Goal: Transaction & Acquisition: Purchase product/service

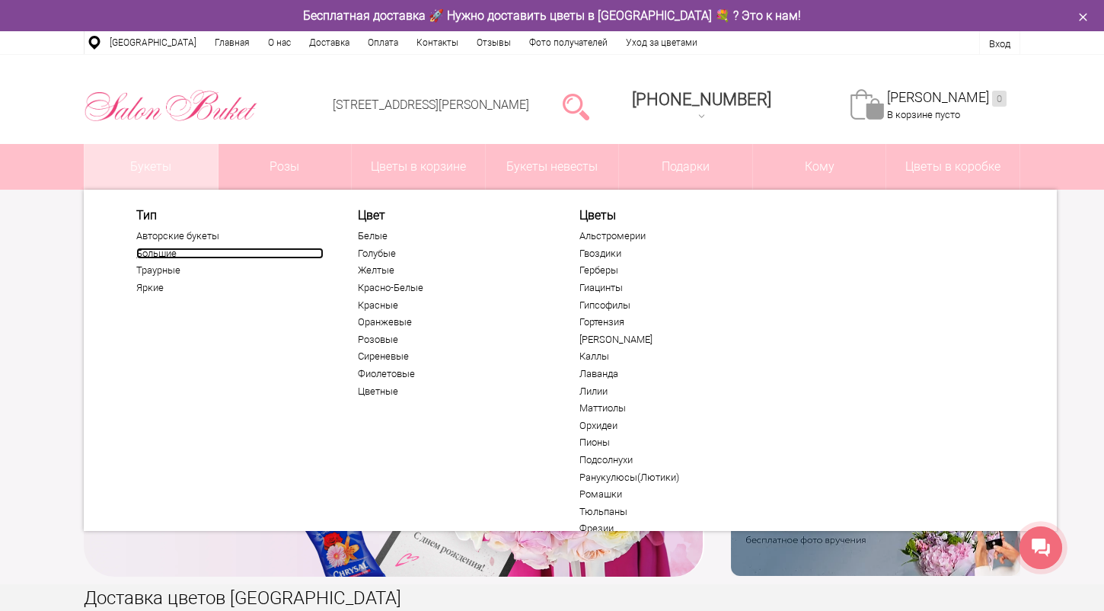
click at [148, 256] on link "Большие" at bounding box center [229, 253] width 187 height 12
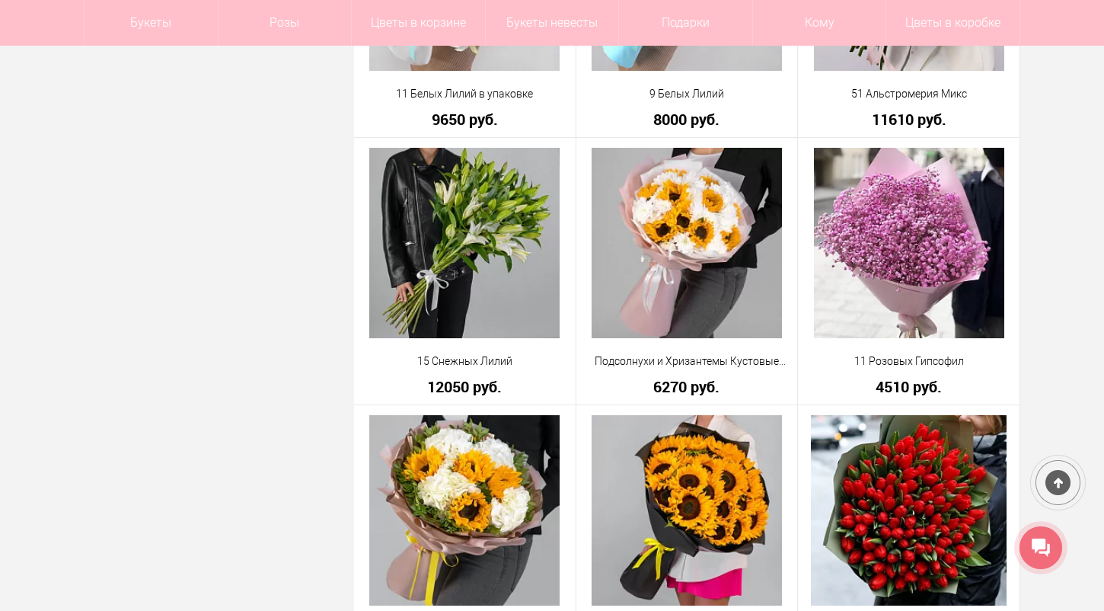
scroll to position [4189, 0]
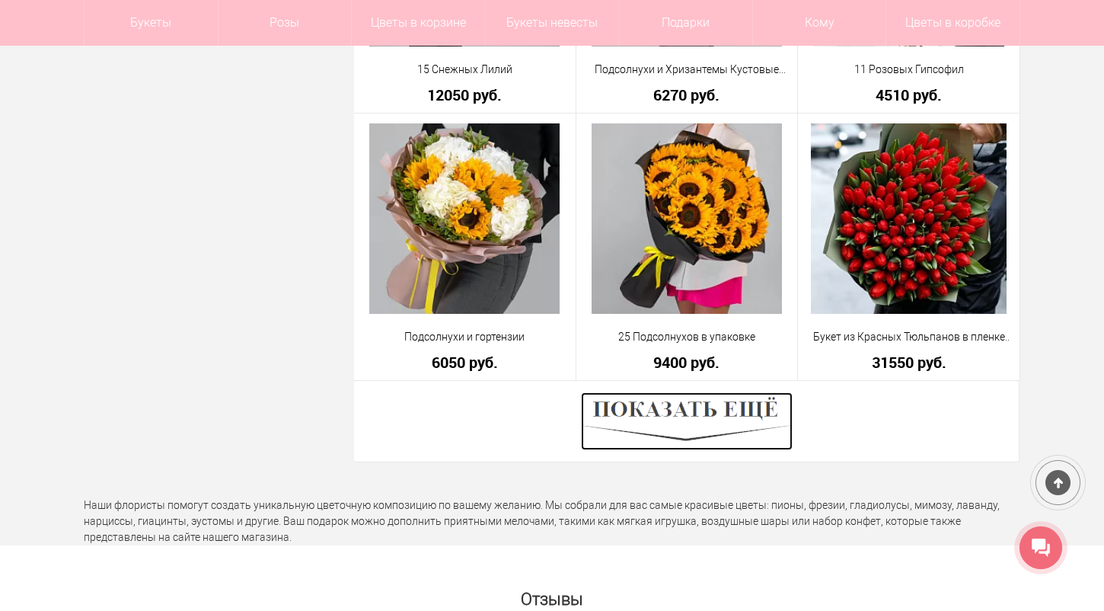
click at [705, 403] on img at bounding box center [687, 421] width 212 height 58
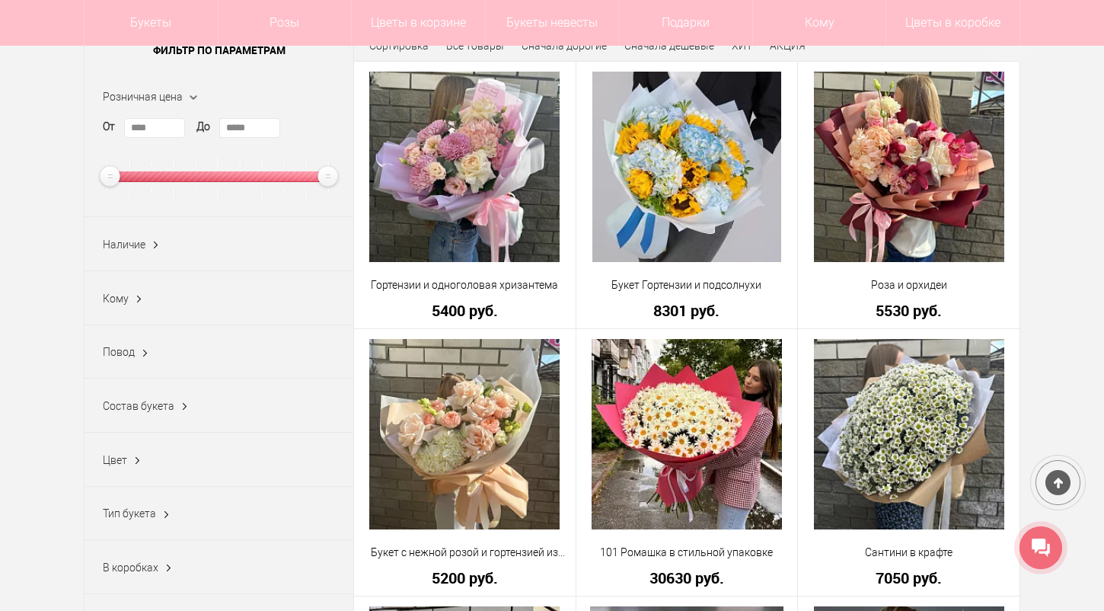
scroll to position [0, 0]
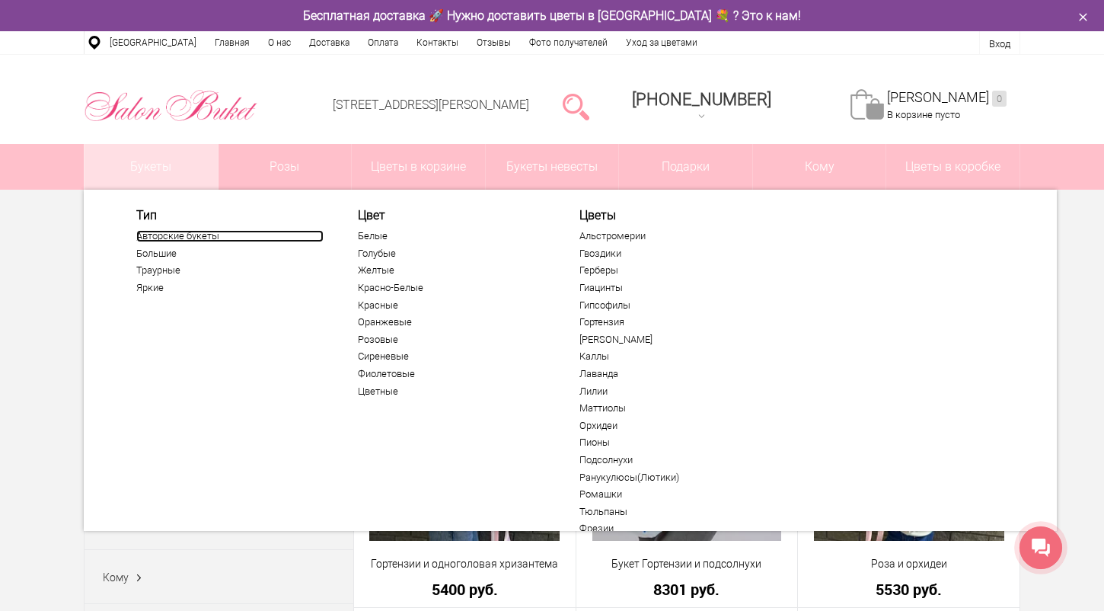
click at [172, 237] on link "Авторские букеты" at bounding box center [229, 236] width 187 height 12
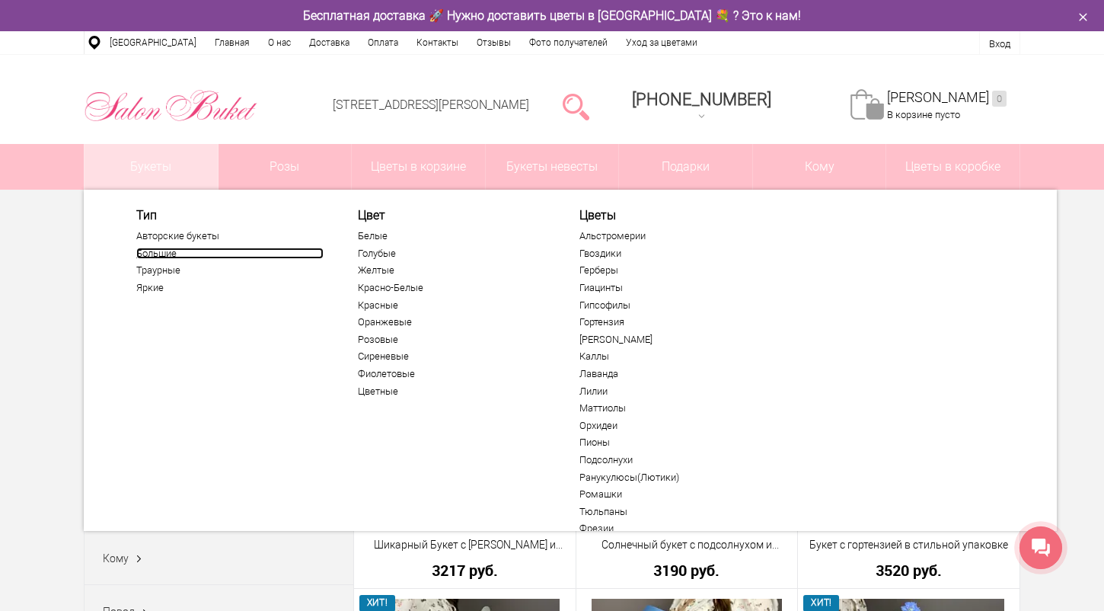
click at [157, 255] on link "Большие" at bounding box center [229, 253] width 187 height 12
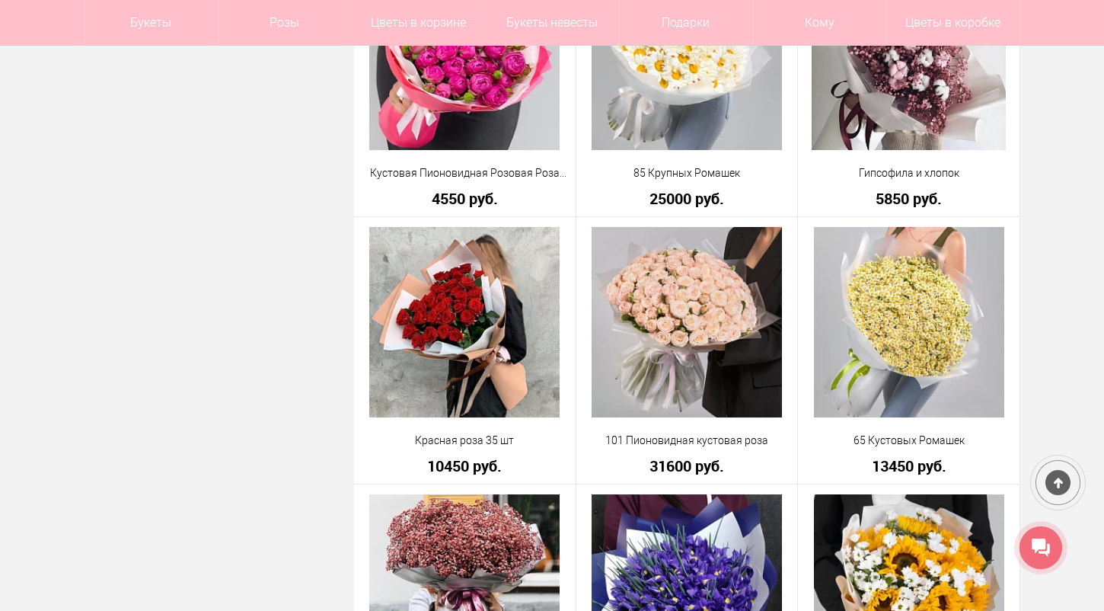
scroll to position [2771, 0]
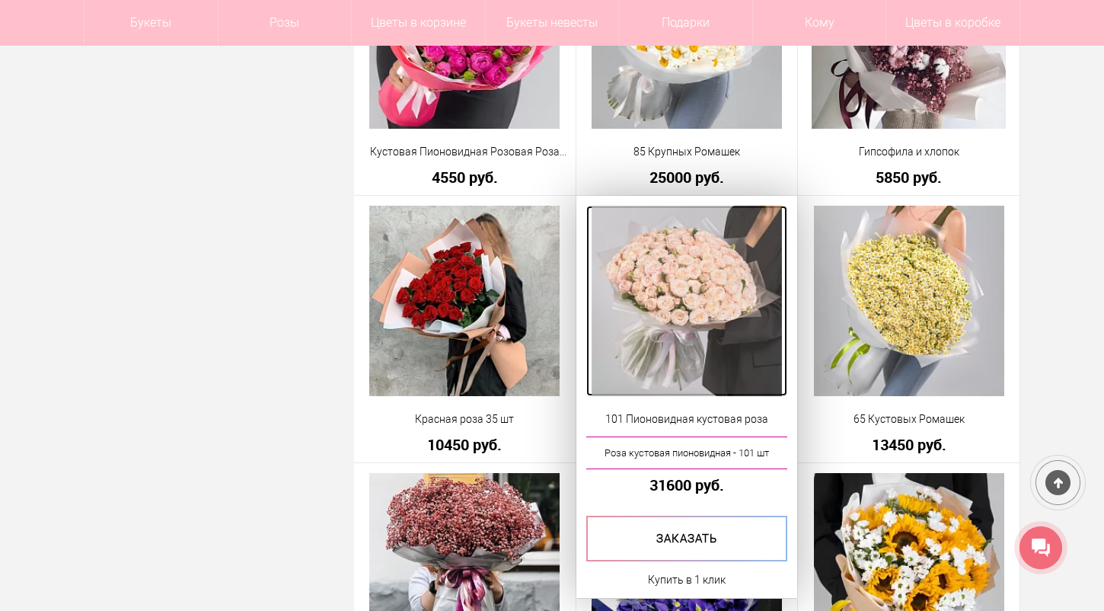
click at [722, 285] on img at bounding box center [686, 301] width 190 height 190
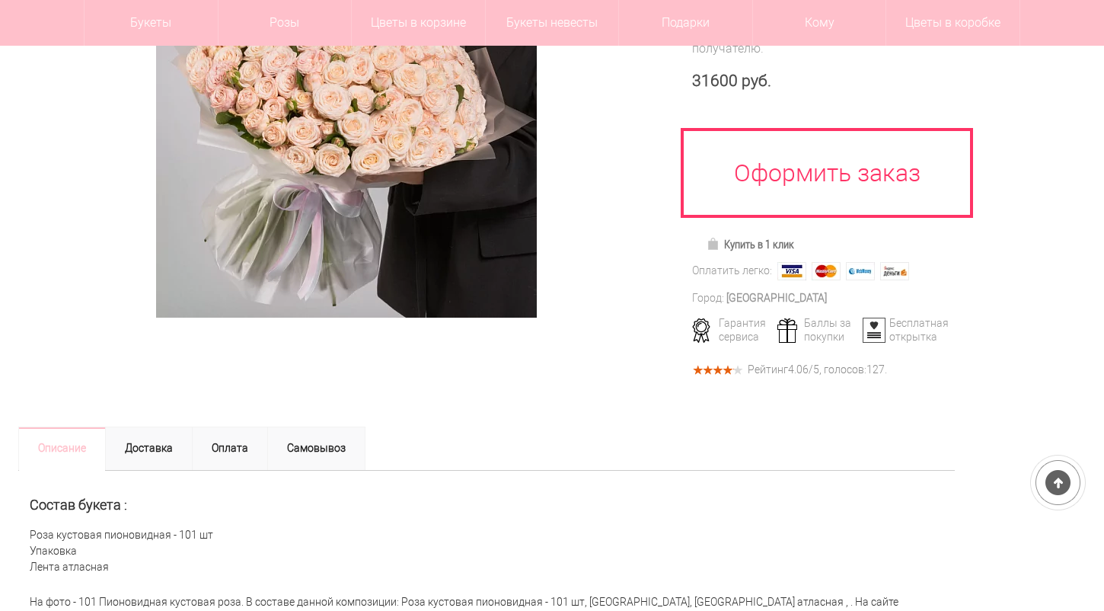
scroll to position [122, 0]
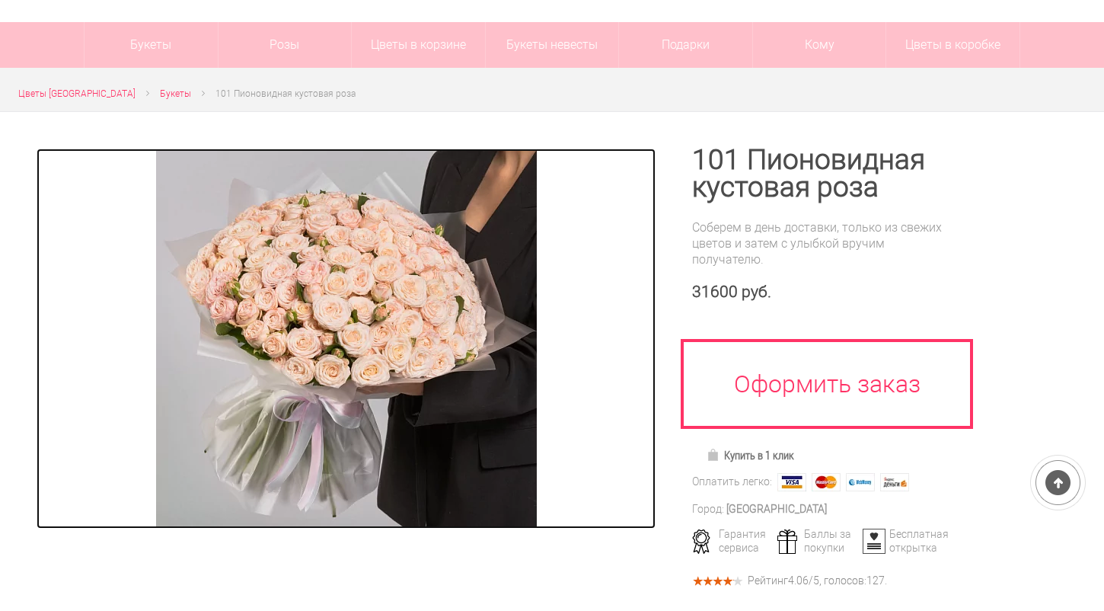
click at [351, 254] on img at bounding box center [346, 338] width 381 height 380
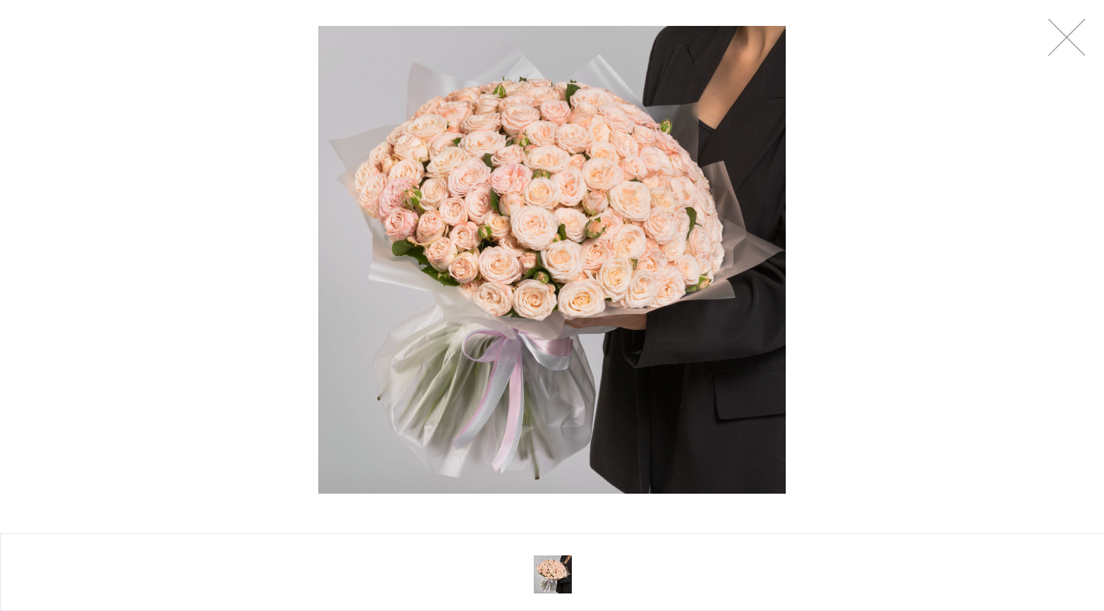
click at [883, 333] on div at bounding box center [552, 259] width 1104 height 519
click at [1057, 46] on link at bounding box center [1066, 37] width 38 height 38
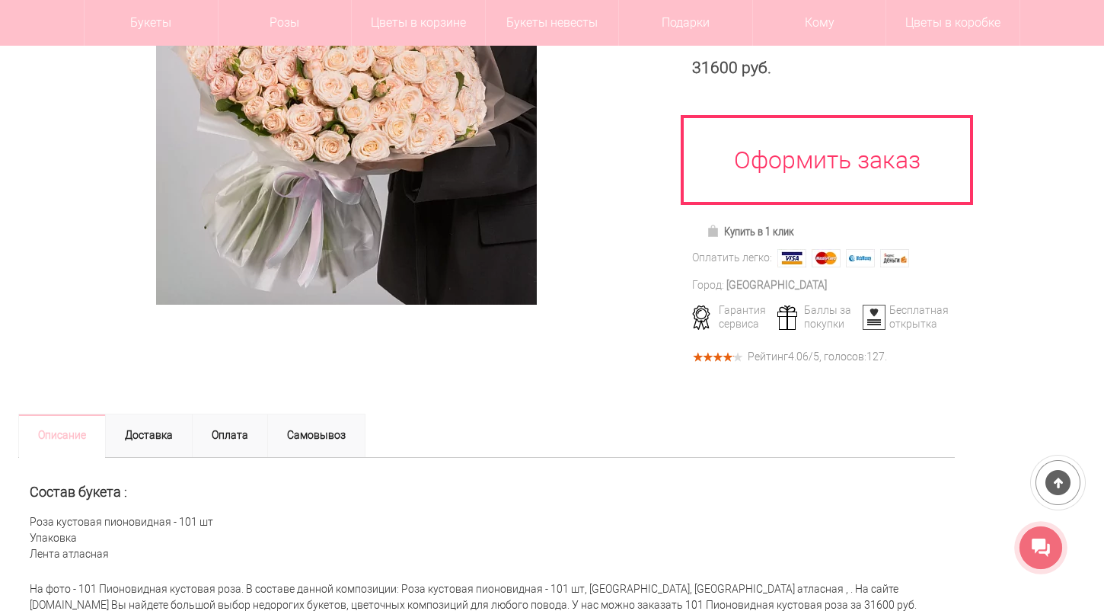
scroll to position [81, 0]
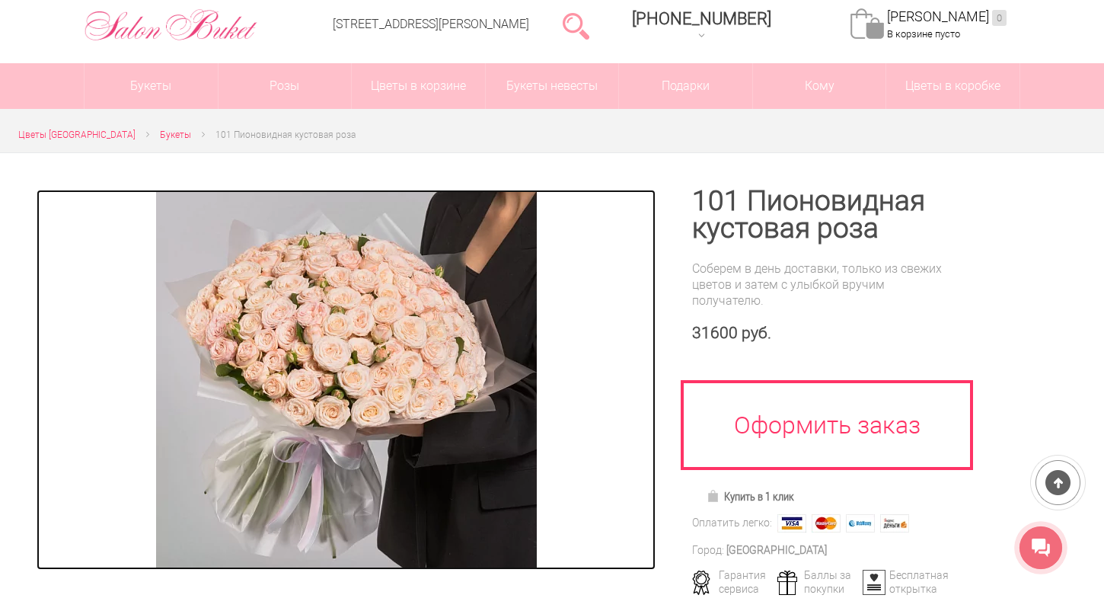
click at [340, 324] on img at bounding box center [346, 380] width 381 height 380
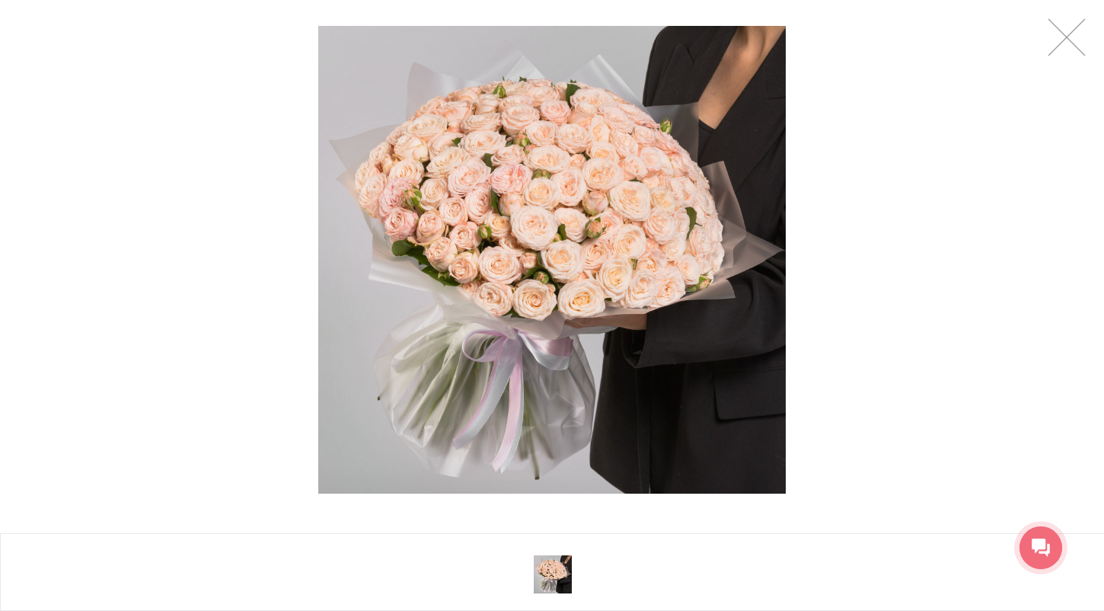
click at [936, 394] on div at bounding box center [552, 259] width 1104 height 519
click at [1055, 69] on div at bounding box center [552, 259] width 1104 height 519
click at [1060, 55] on div at bounding box center [552, 305] width 1104 height 611
click at [1055, 37] on link at bounding box center [1066, 37] width 38 height 38
